Goal: Information Seeking & Learning: Learn about a topic

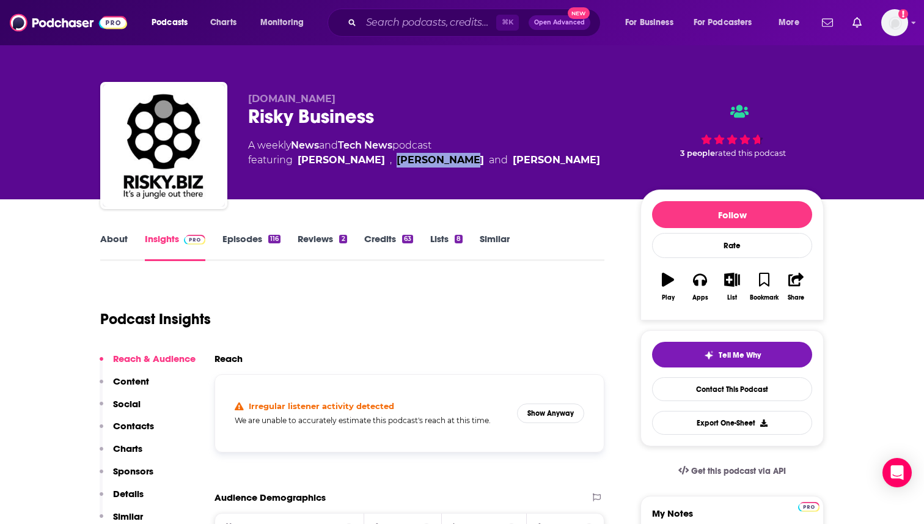
click at [114, 236] on link "About" at bounding box center [113, 247] width 27 height 28
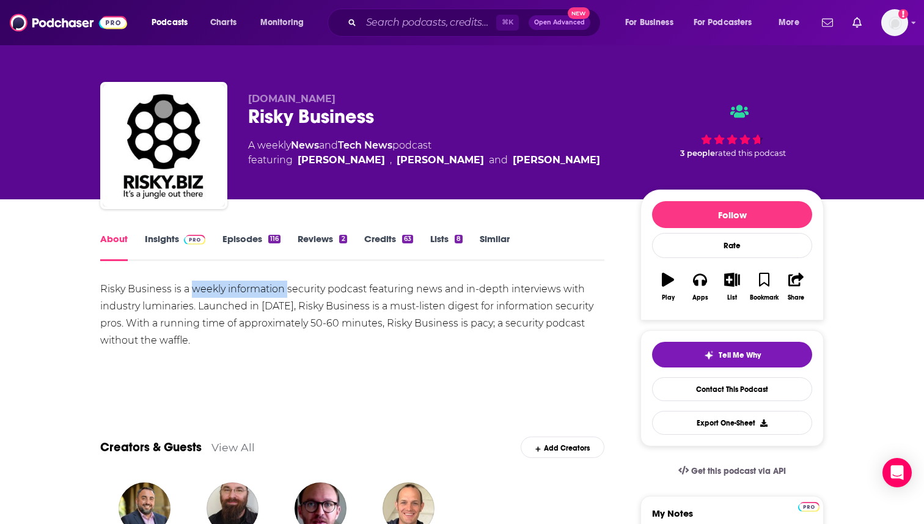
drag, startPoint x: 191, startPoint y: 288, endPoint x: 287, endPoint y: 288, distance: 96.5
click at [288, 288] on div "Risky Business is a weekly information security podcast featuring news and in-d…" at bounding box center [352, 314] width 504 height 68
click at [284, 291] on div "Risky Business is a weekly information security podcast featuring news and in-d…" at bounding box center [352, 314] width 504 height 68
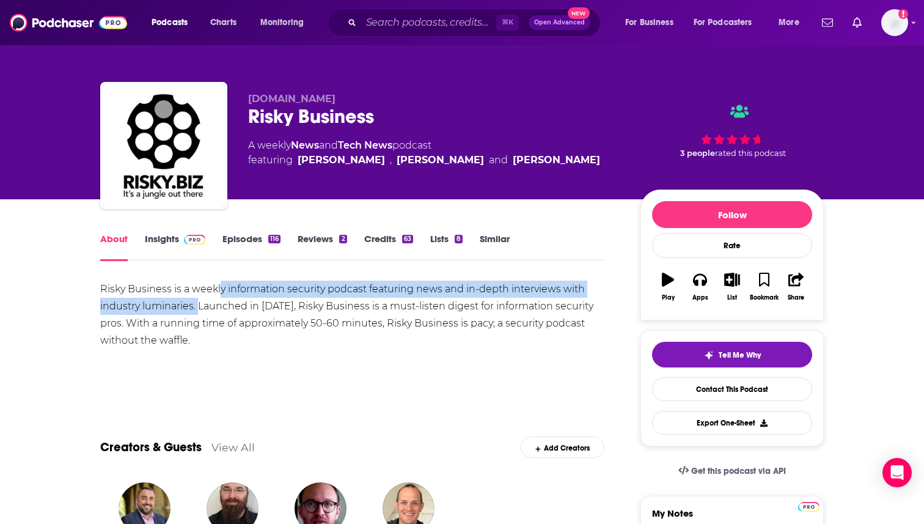
drag, startPoint x: 220, startPoint y: 286, endPoint x: 198, endPoint y: 308, distance: 31.1
click at [198, 308] on div "Risky Business is a weekly information security podcast featuring news and in-d…" at bounding box center [352, 314] width 504 height 68
copy div "y information security podcast featuring news and in-depth interviews with indu…"
drag, startPoint x: 305, startPoint y: 289, endPoint x: 580, endPoint y: 4, distance: 395.8
